Goal: Task Accomplishment & Management: Complete application form

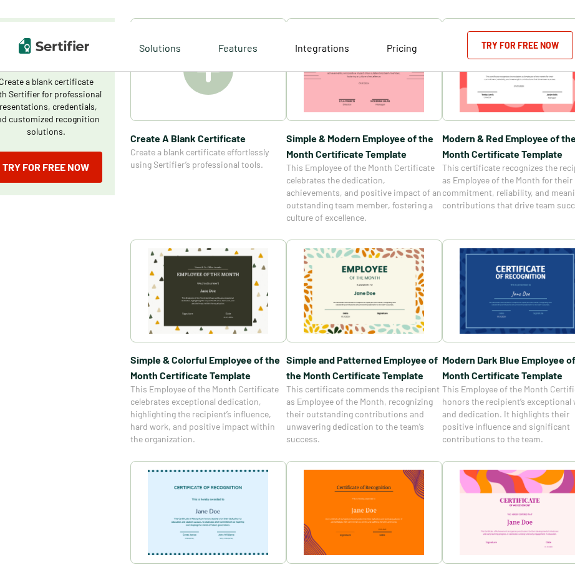
scroll to position [250, 0]
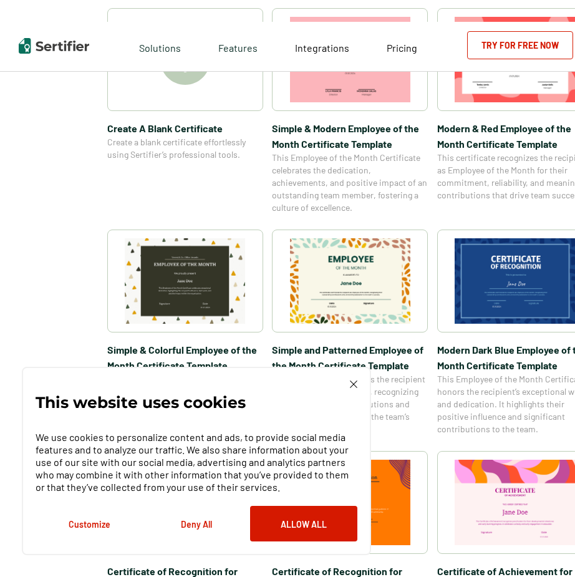
click at [198, 270] on img at bounding box center [185, 280] width 121 height 85
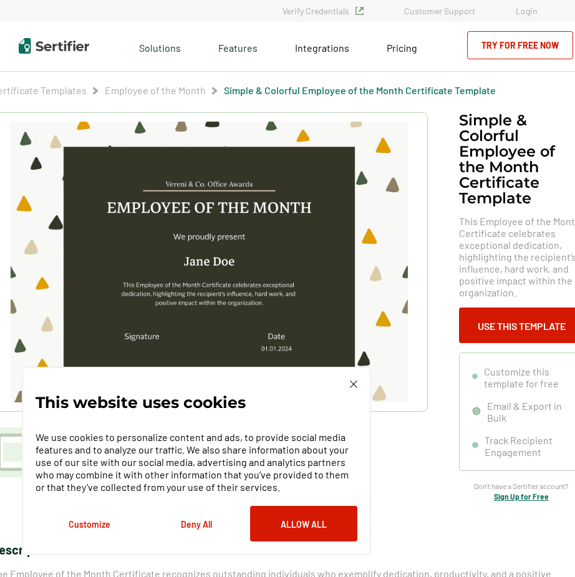
click at [192, 263] on img at bounding box center [209, 262] width 397 height 281
click at [350, 380] on div "This website uses cookies We use cookies to personalize content and ads, to pro…" at bounding box center [196, 461] width 349 height 188
click at [353, 384] on img at bounding box center [353, 384] width 7 height 7
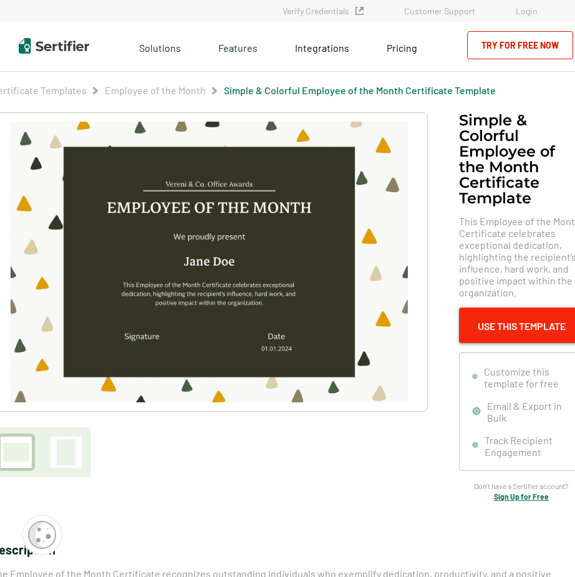
click at [476, 326] on button "Use This Template" at bounding box center [521, 326] width 125 height 36
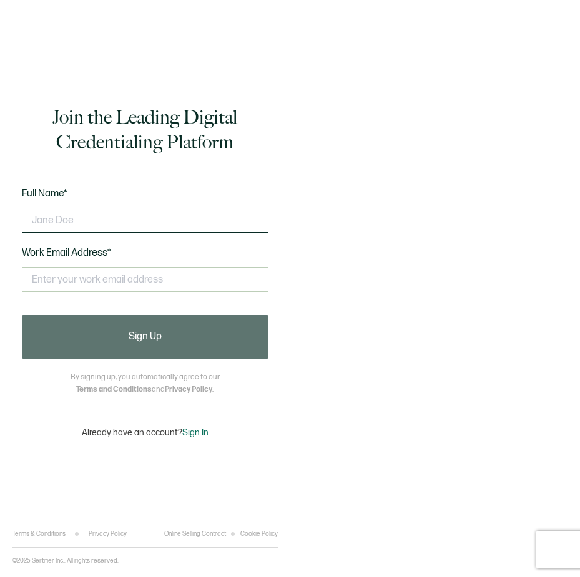
click at [106, 219] on input "text" at bounding box center [145, 220] width 246 height 25
type input "[PERSON_NAME]"
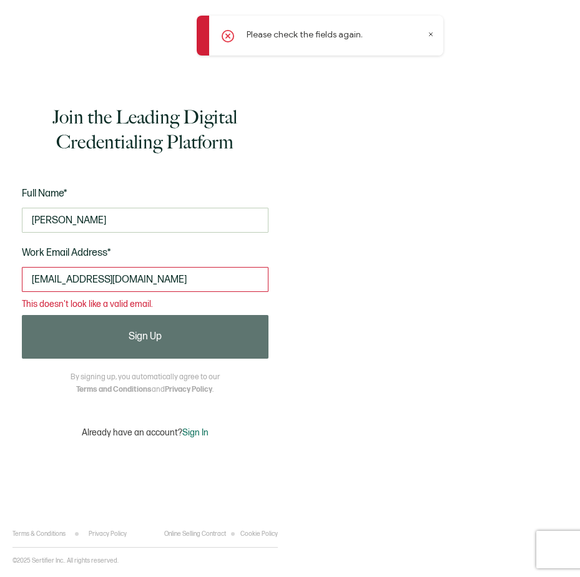
click at [68, 281] on input "[EMAIL_ADDRESS][DOMAIN_NAME]" at bounding box center [145, 279] width 246 height 25
click at [37, 278] on input "[EMAIL_ADDRESS][DOMAIN_NAME]" at bounding box center [145, 279] width 246 height 25
click at [77, 280] on input "[EMAIL_ADDRESS][DOMAIN_NAME]" at bounding box center [145, 279] width 246 height 25
type input "[EMAIL_ADDRESS][DOMAIN_NAME]"
